Goal: Task Accomplishment & Management: Manage account settings

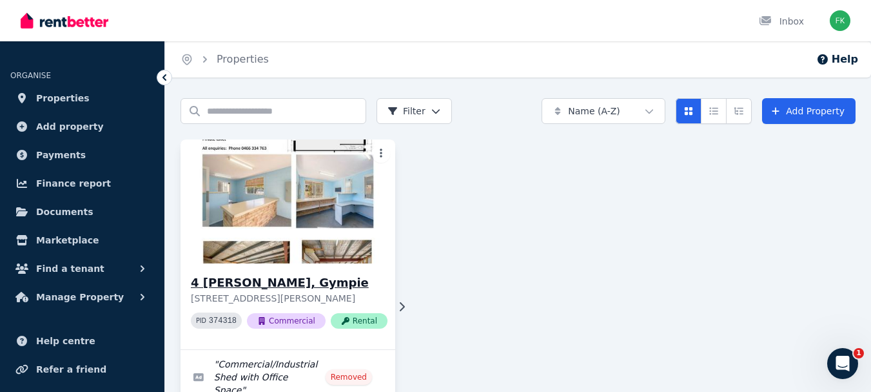
click at [378, 297] on div "4 [PERSON_NAME], Gympie [STREET_ADDRESS][PERSON_NAME] PID 374318 Commercial Ren…" at bounding box center [288, 306] width 215 height 86
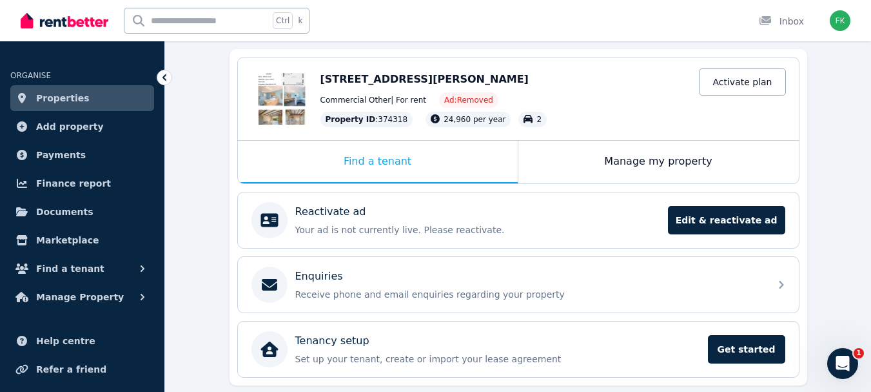
scroll to position [129, 0]
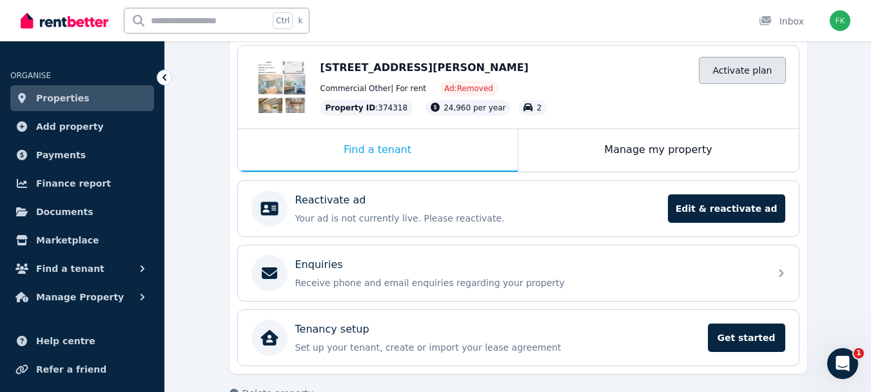
click at [758, 69] on link "Activate plan" at bounding box center [742, 70] width 86 height 27
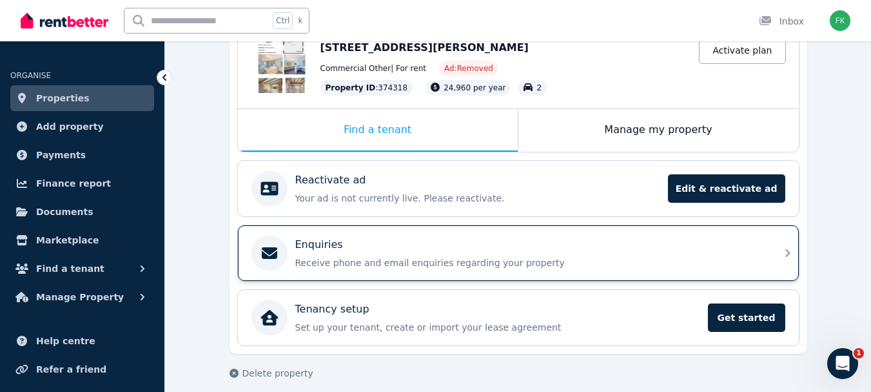
scroll to position [160, 0]
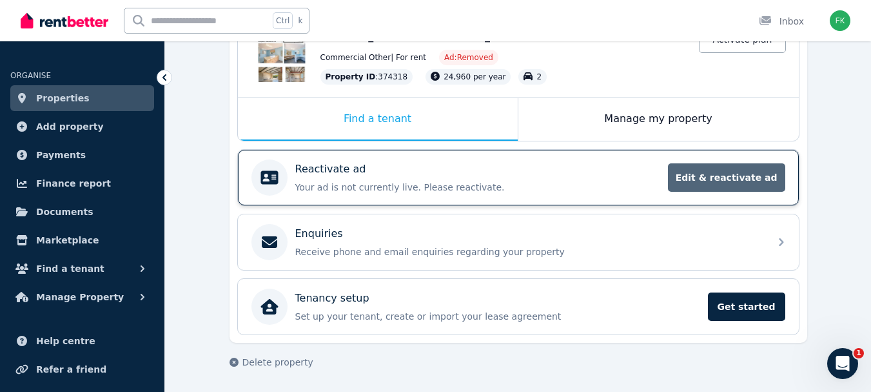
click at [737, 173] on span "Edit & reactivate ad" at bounding box center [726, 177] width 117 height 28
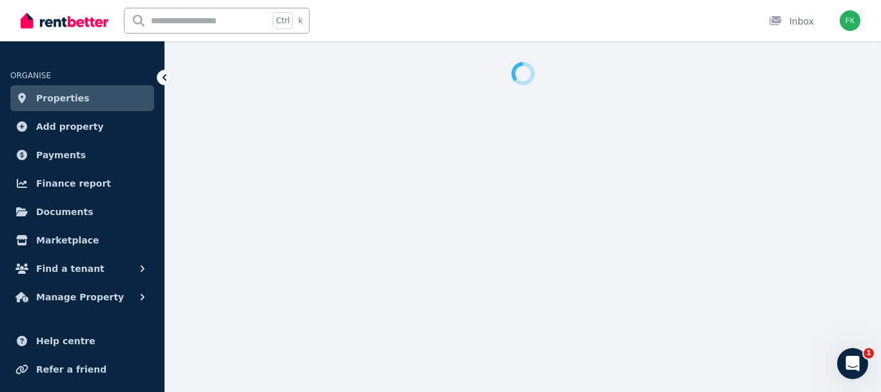
select select "***"
select select "**********"
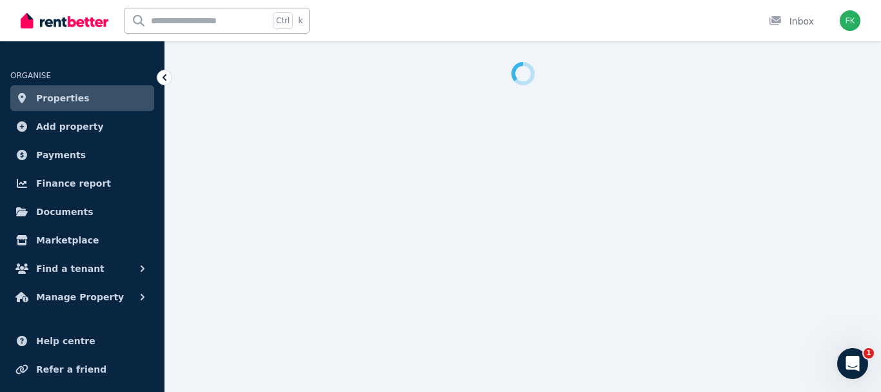
select select "**********"
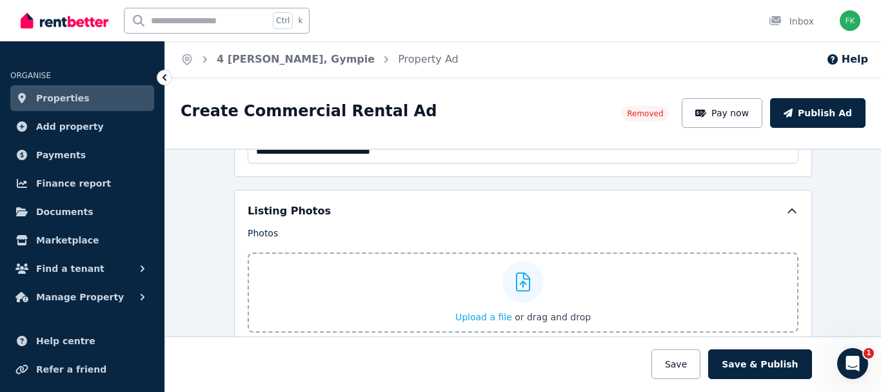
scroll to position [1484, 0]
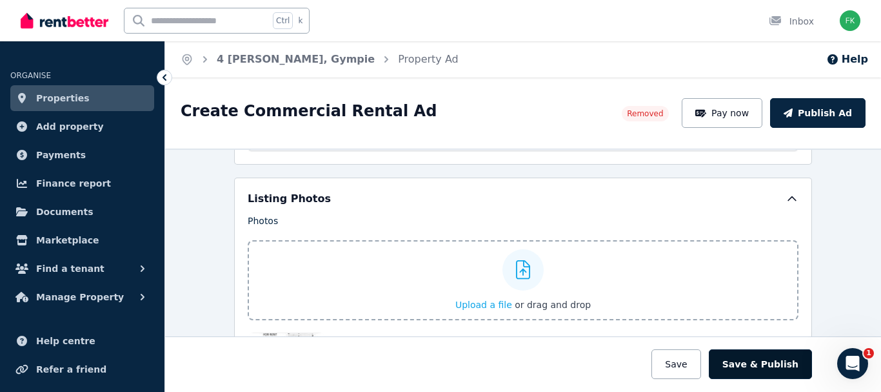
click at [764, 356] on button "Save & Publish" at bounding box center [760, 364] width 103 height 30
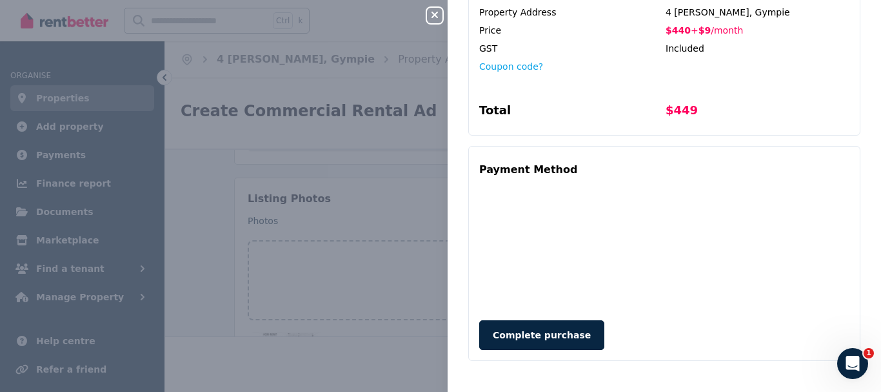
scroll to position [0, 0]
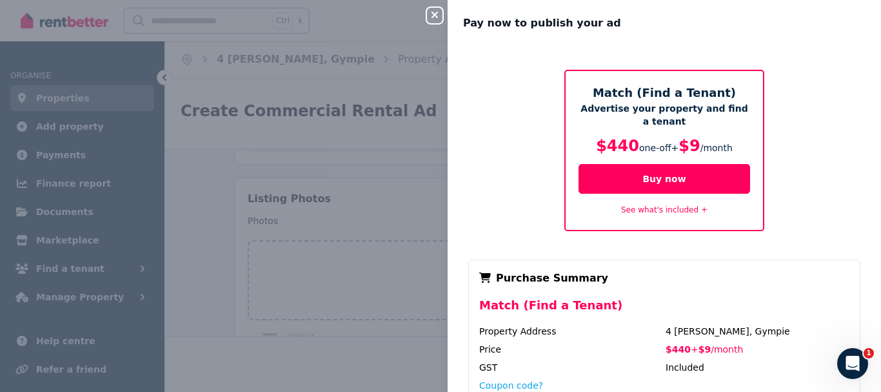
click at [434, 12] on icon "button" at bounding box center [434, 15] width 15 height 10
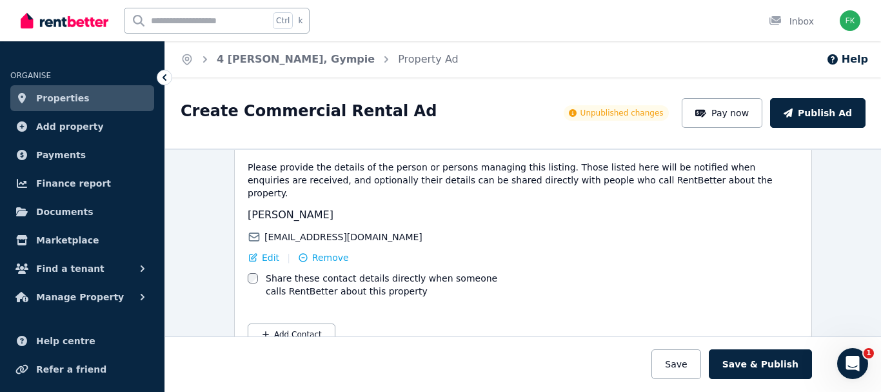
scroll to position [2038, 0]
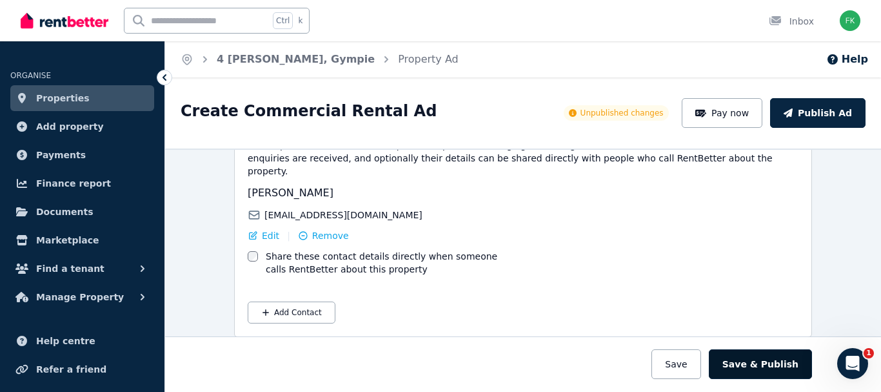
click at [769, 361] on button "Save & Publish" at bounding box center [760, 364] width 103 height 30
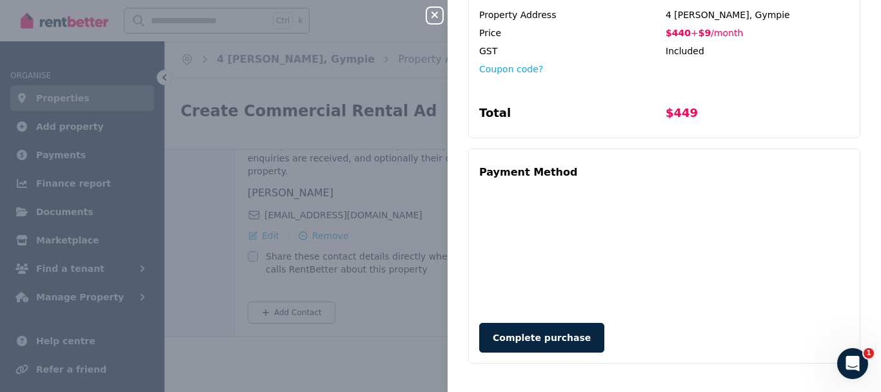
scroll to position [319, 0]
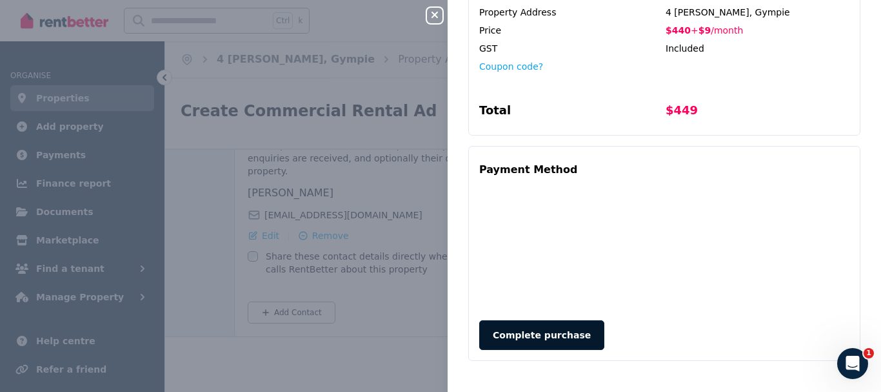
click at [533, 331] on button "Complete purchase" at bounding box center [541, 335] width 125 height 30
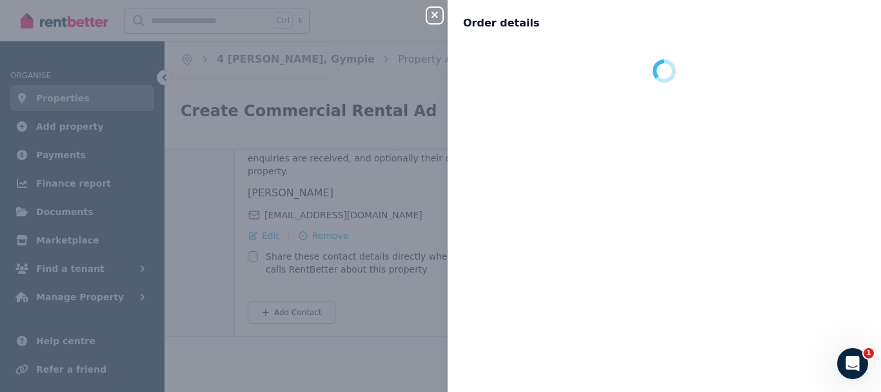
scroll to position [0, 0]
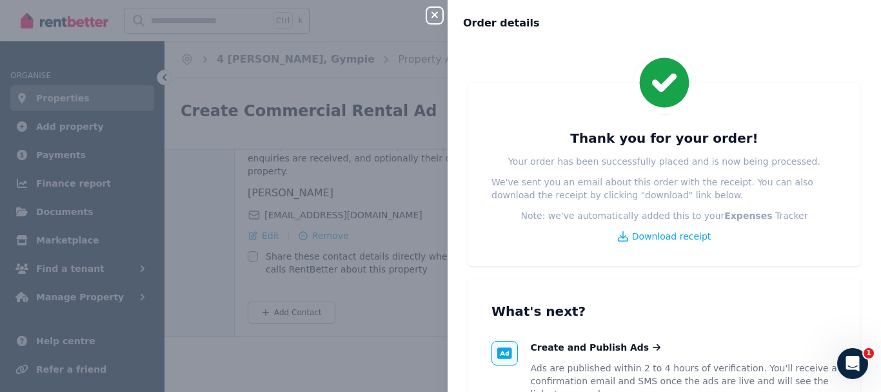
click at [437, 12] on icon "button" at bounding box center [434, 15] width 15 height 10
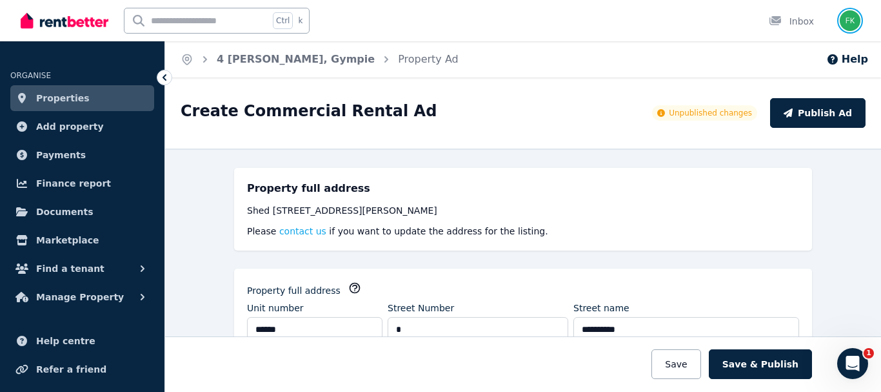
click at [852, 21] on img "button" at bounding box center [850, 20] width 21 height 21
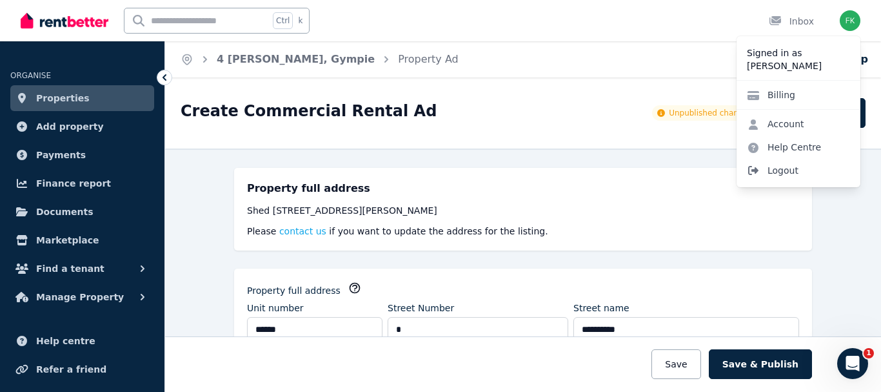
click at [788, 168] on span "Logout" at bounding box center [799, 170] width 124 height 23
